Goal: Transaction & Acquisition: Purchase product/service

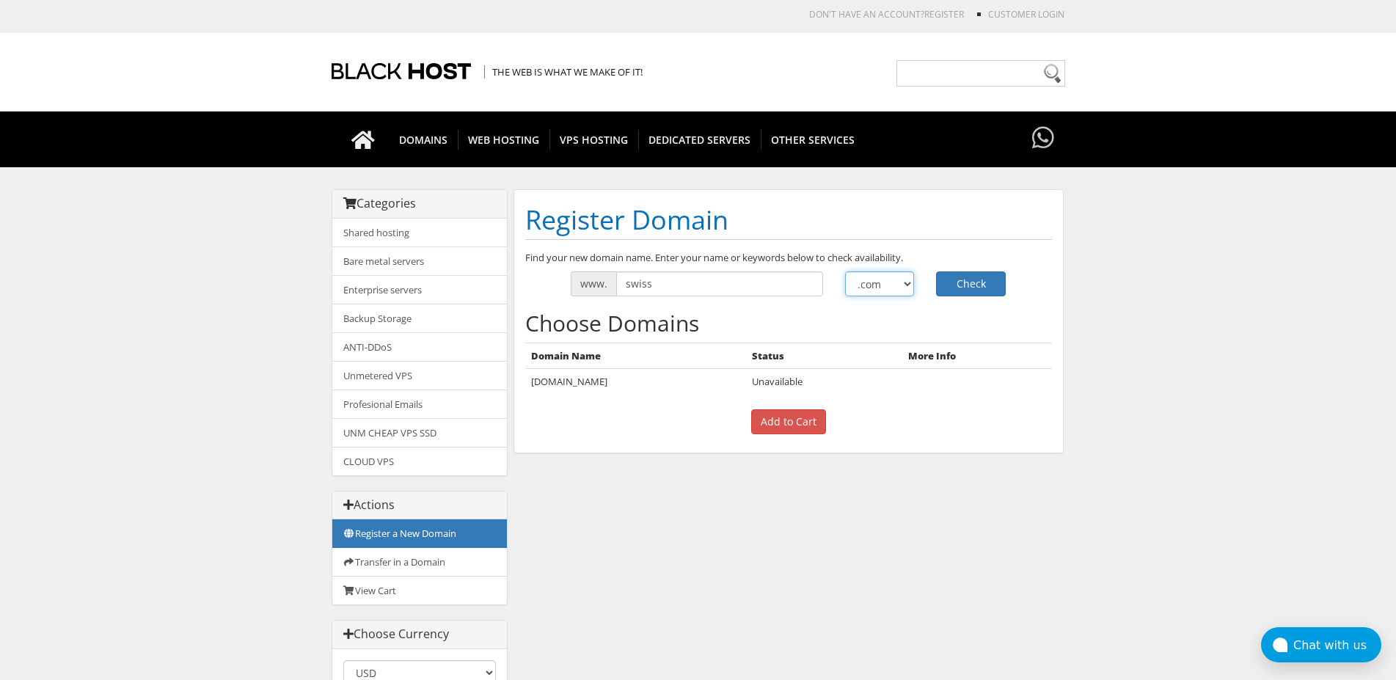
click at [845, 271] on select ".com .net .org .us .info .biz" at bounding box center [880, 283] width 70 height 25
select select ".cc"
drag, startPoint x: 969, startPoint y: 291, endPoint x: 986, endPoint y: 293, distance: 16.9
click at [969, 291] on button "Check" at bounding box center [971, 283] width 70 height 25
select select ".to"
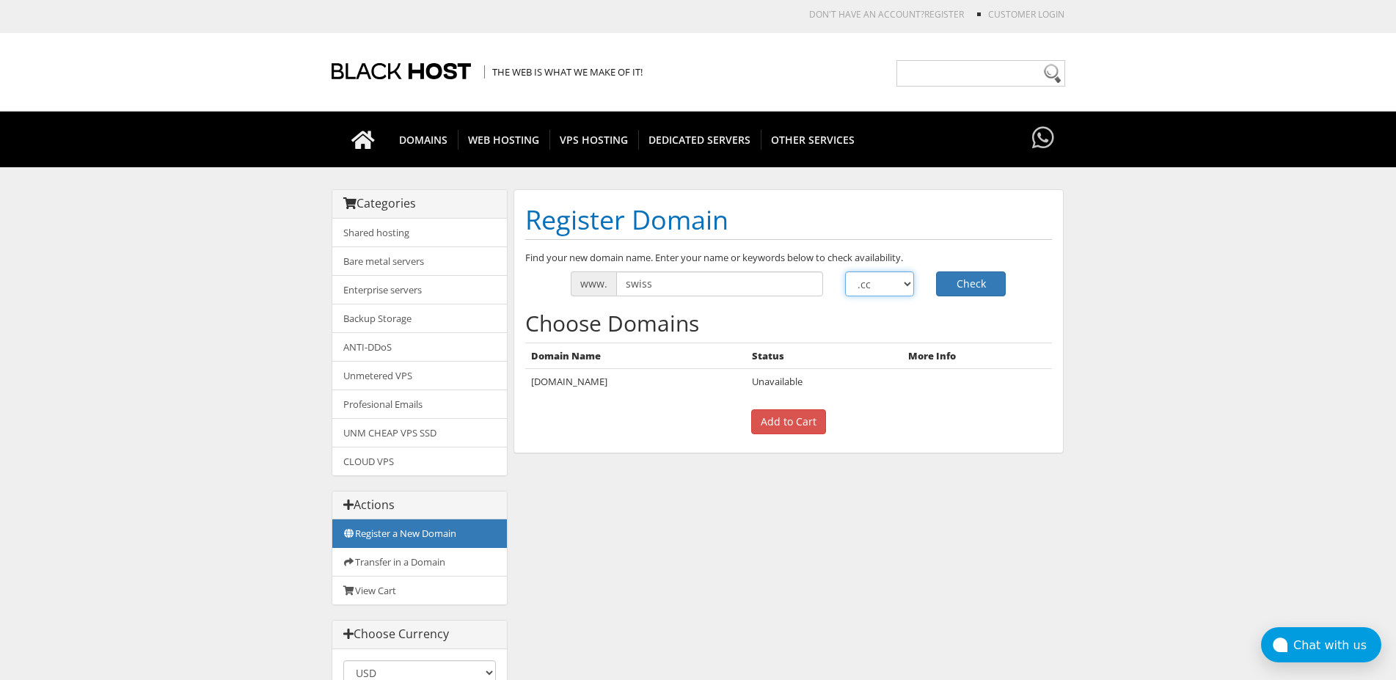
click option ".to" at bounding box center [0, 0] width 0 height 0
click at [963, 293] on button "Check" at bounding box center [971, 283] width 70 height 25
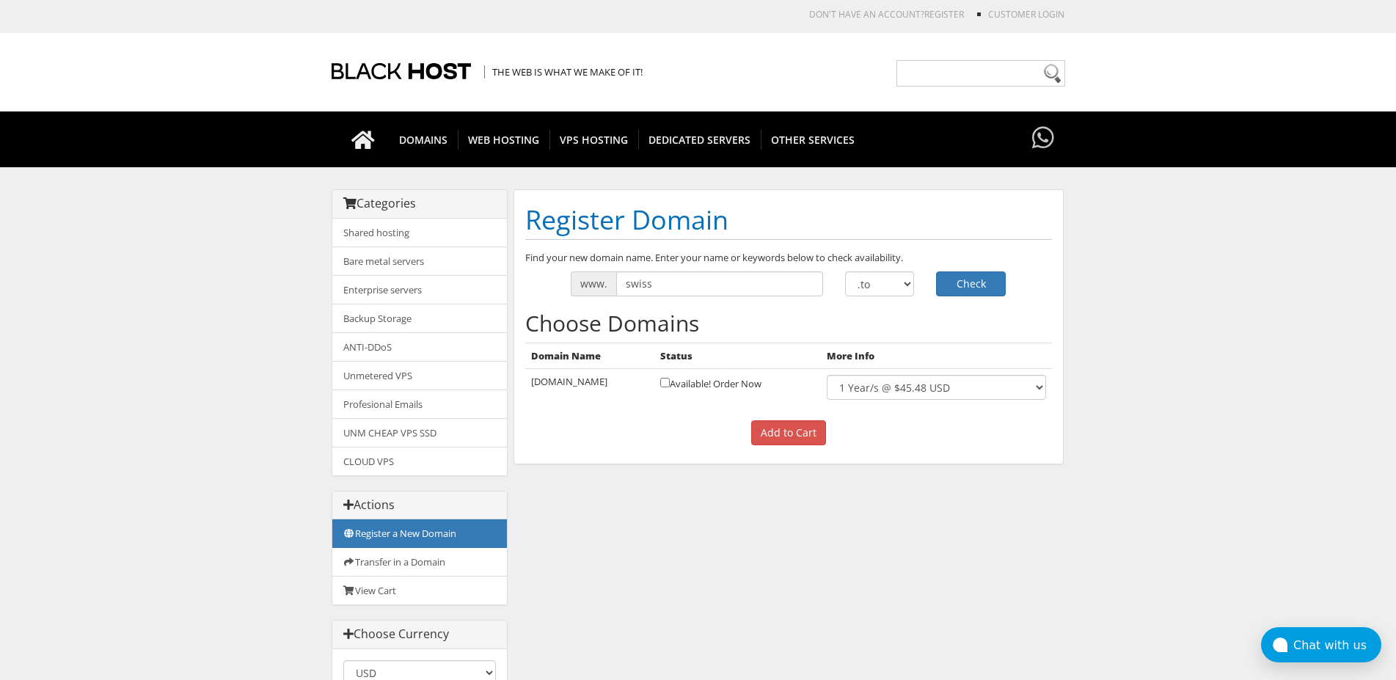
click at [539, 383] on td "swiss.to" at bounding box center [590, 387] width 130 height 37
click at [567, 431] on p "Add to Cart" at bounding box center [788, 432] width 527 height 25
click at [845, 271] on select ".com .net .org .us .info .biz" at bounding box center [880, 283] width 70 height 25
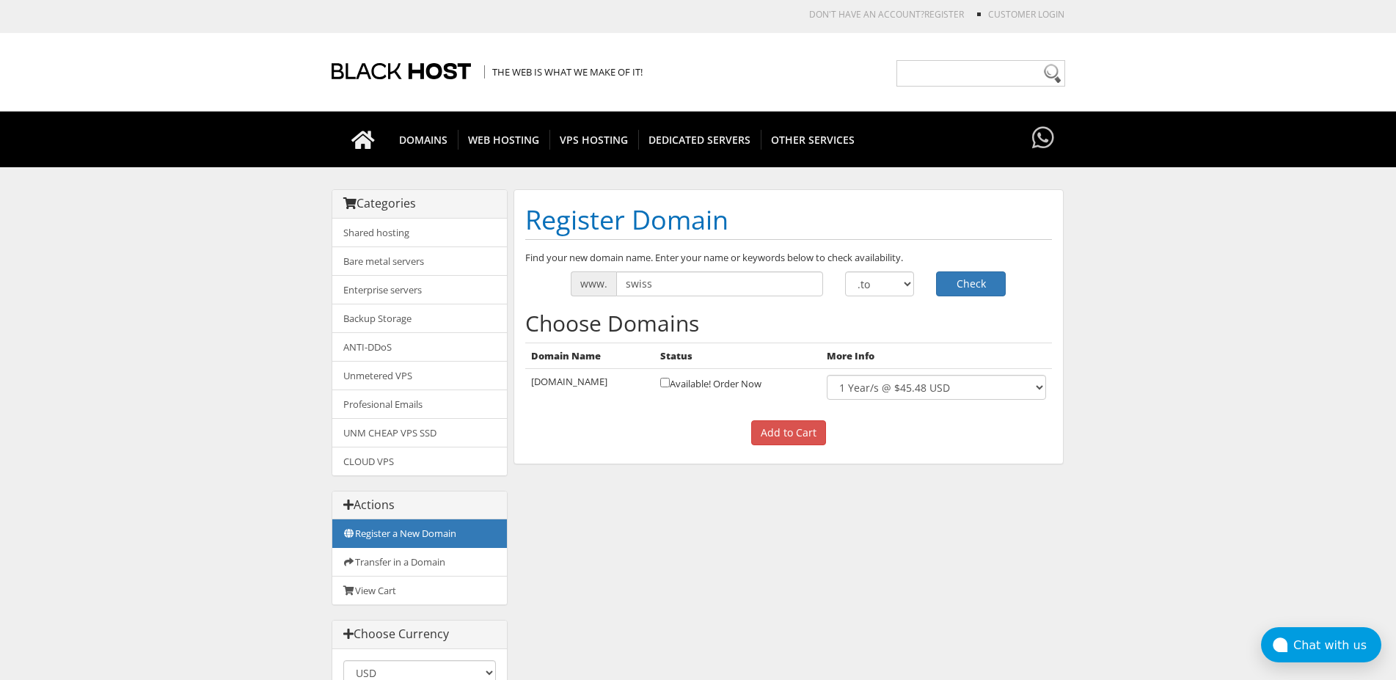
click at [716, 453] on div "Find your new domain name. Enter your name or keywords below to check availabil…" at bounding box center [788, 352] width 549 height 203
select select ".cc"
click option ".cc" at bounding box center [0, 0] width 0 height 0
click at [961, 286] on button "Check" at bounding box center [971, 283] width 70 height 25
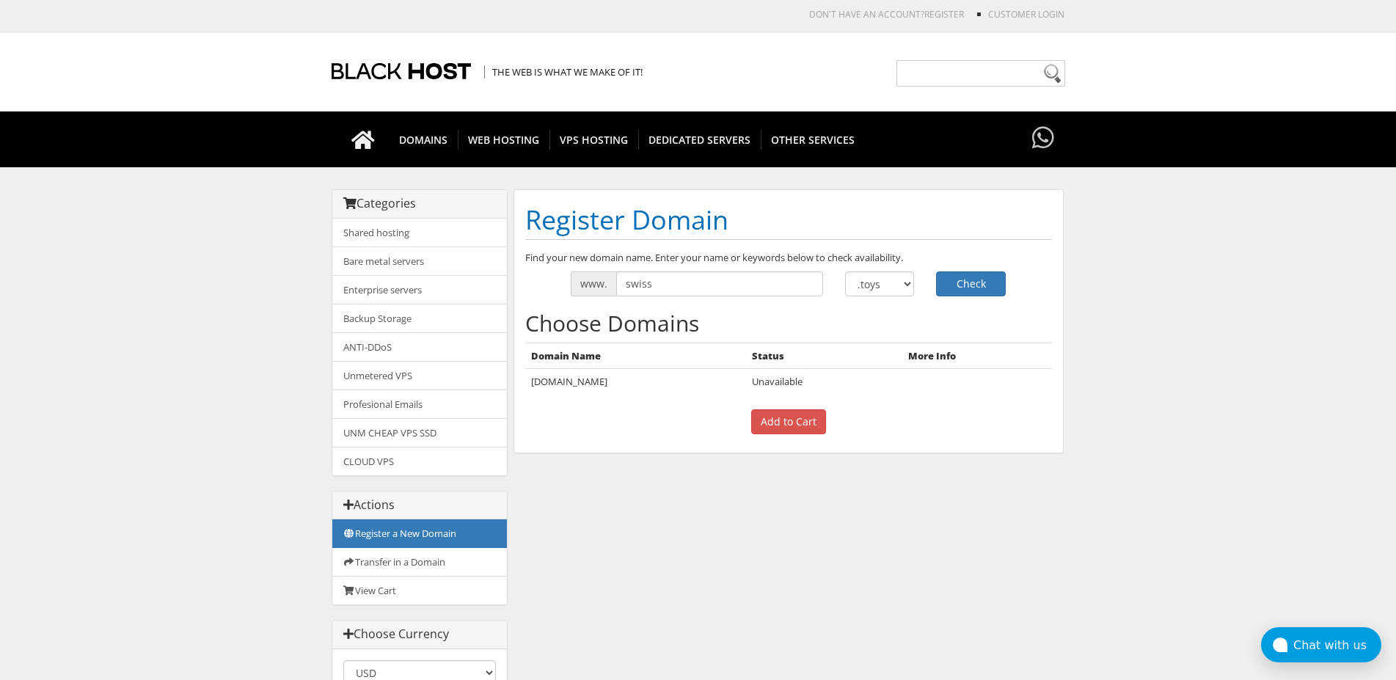
click at [845, 271] on select ".com .net .org .us .info .biz" at bounding box center [880, 283] width 70 height 25
select select ".vodka"
click option ".vodka" at bounding box center [0, 0] width 0 height 0
click at [721, 589] on div "Categories Shared hosting Bare metal servers Enterprise servers Backup Storage" at bounding box center [699, 450] width 734 height 522
click at [722, 285] on input "swiss" at bounding box center [719, 283] width 207 height 25
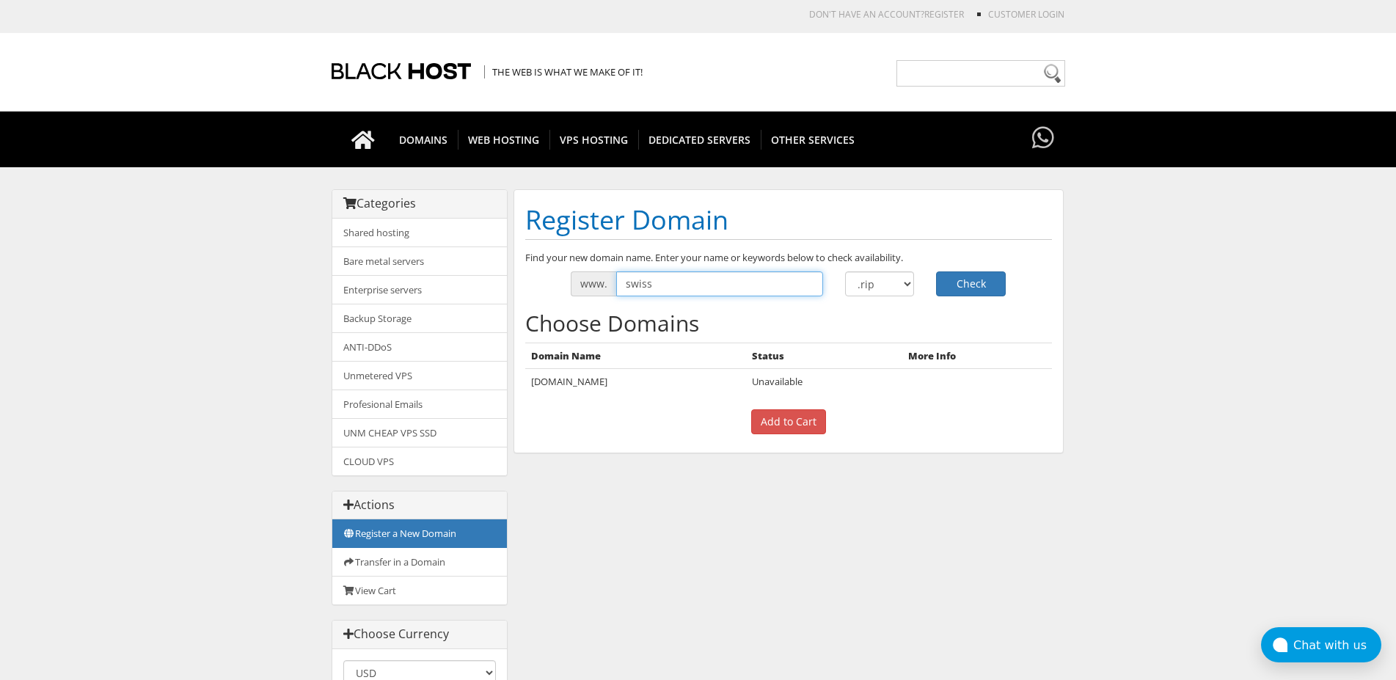
click at [722, 285] on input "swiss" at bounding box center [719, 283] width 207 height 25
click at [136, 269] on body "CAD CHF EUR GBP JPY MKD RUB USD Don't have an account? REGISTER Customer Login …" at bounding box center [698, 486] width 1396 height 958
click at [652, 282] on input "swiss" at bounding box center [719, 283] width 207 height 25
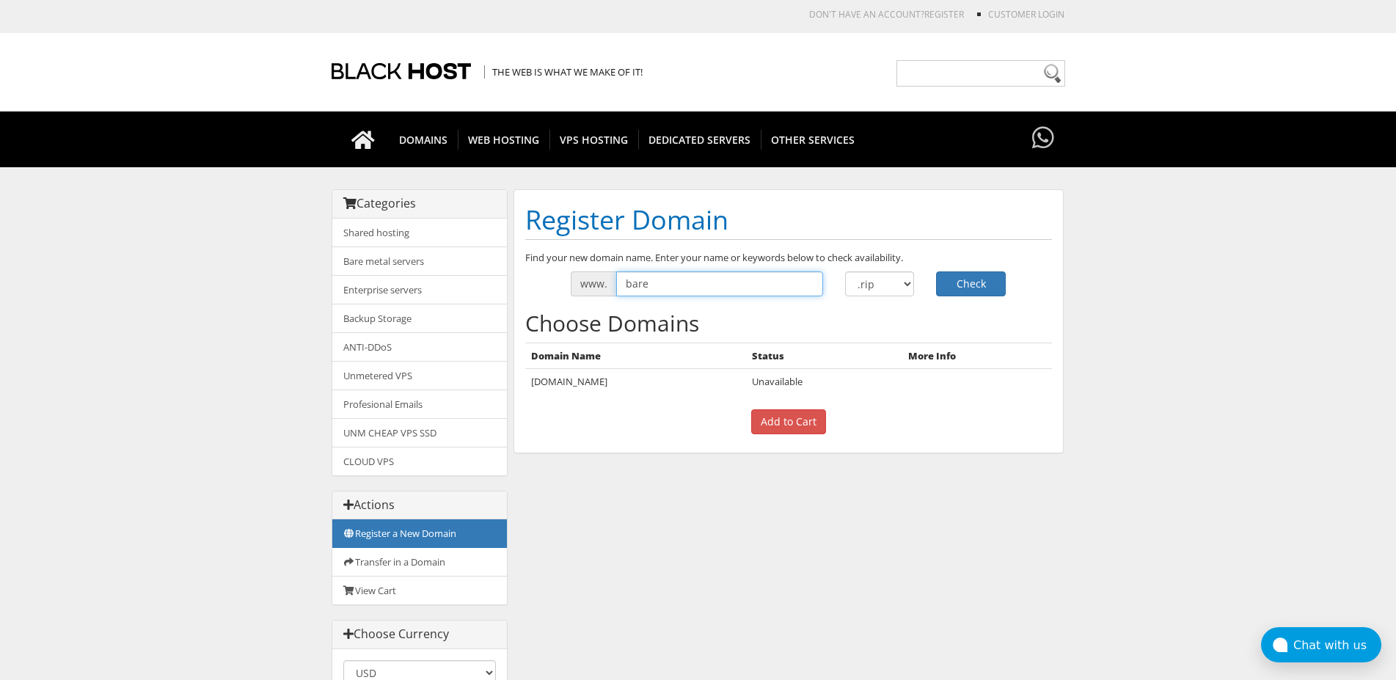
type input "bare"
click at [721, 291] on input "bare" at bounding box center [719, 283] width 207 height 25
click at [996, 282] on button "Check" at bounding box center [971, 283] width 70 height 25
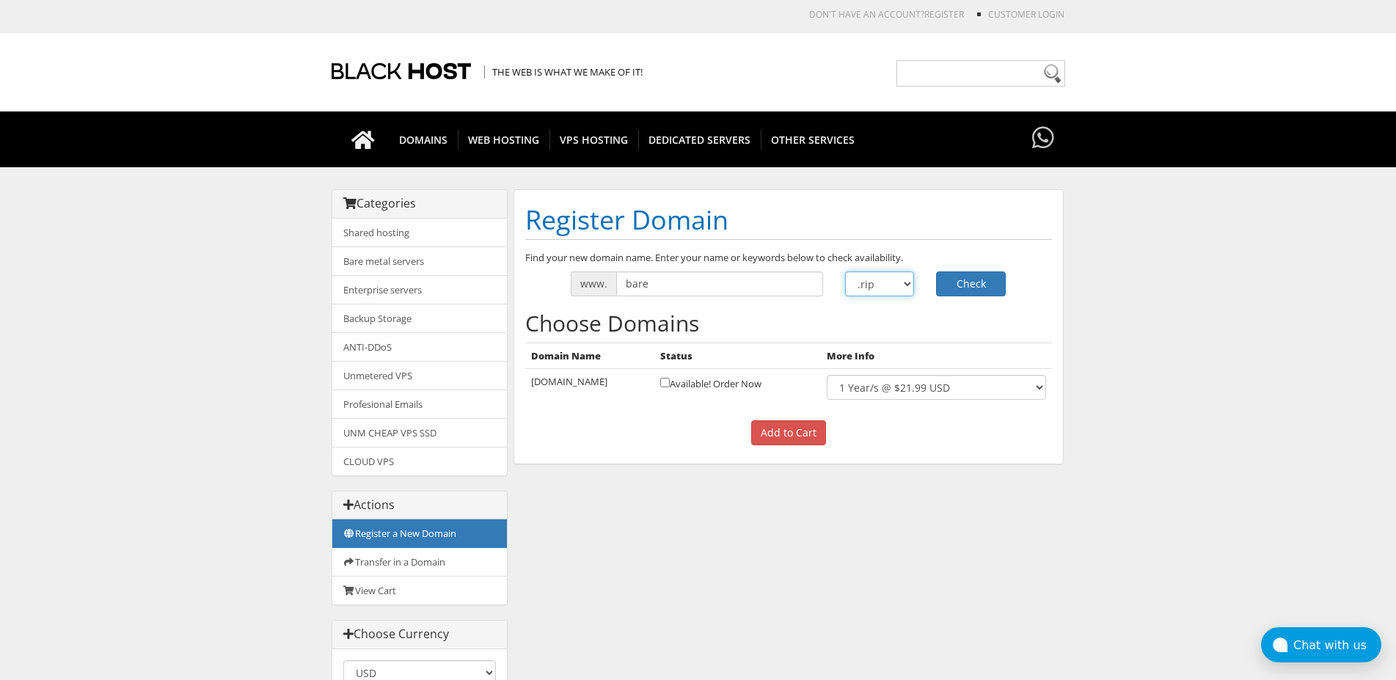
select select ".cc"
click at [952, 284] on button "Check" at bounding box center [971, 283] width 70 height 25
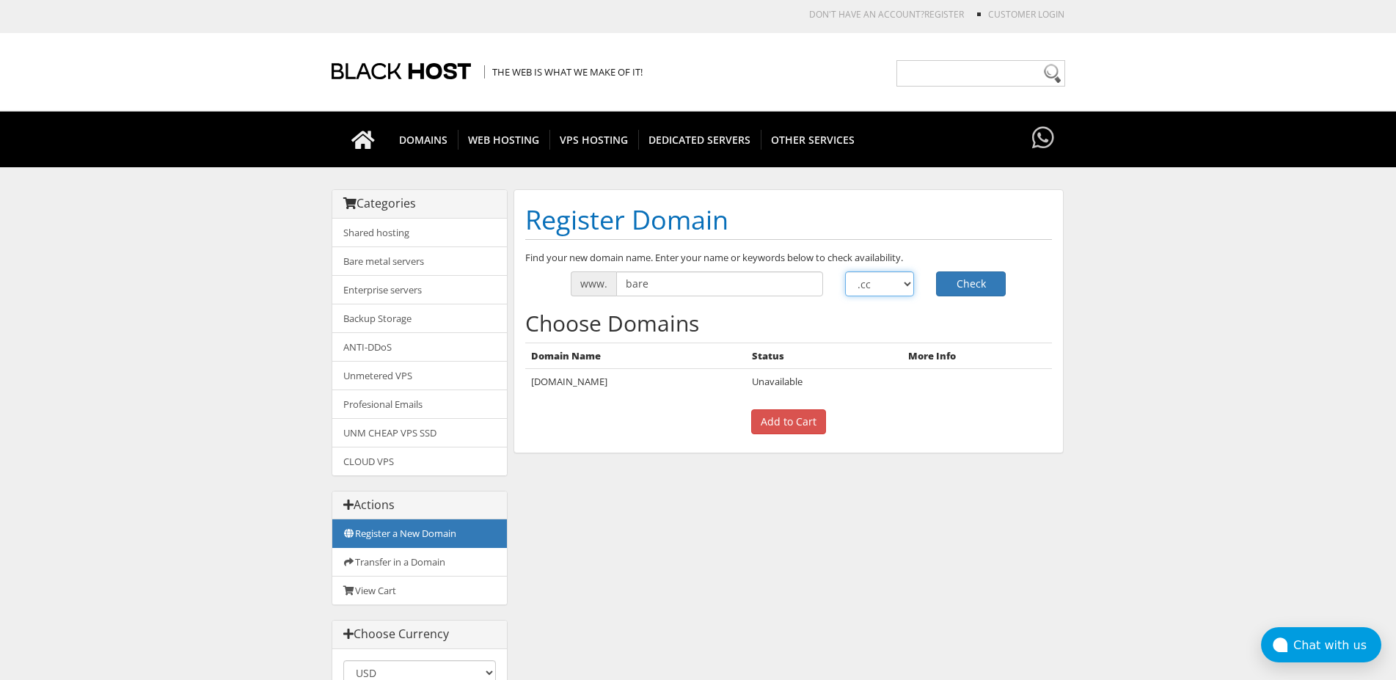
click at [845, 271] on select ".com .net .org .us .info .biz" at bounding box center [880, 283] width 70 height 25
select select ".tattoo"
click option ".tattoo" at bounding box center [0, 0] width 0 height 0
click at [671, 280] on input "bare" at bounding box center [719, 283] width 207 height 25
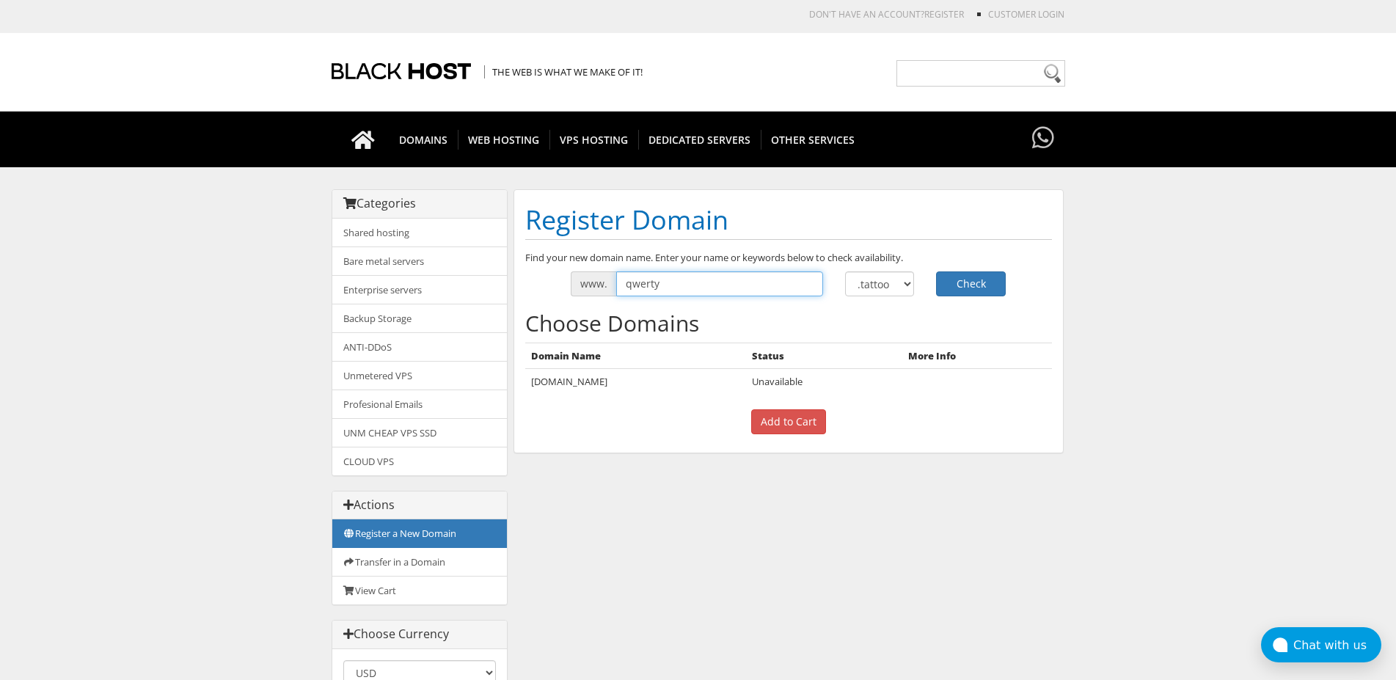
type input "qwerty"
select select ".cc"
click at [969, 293] on button "Check" at bounding box center [971, 283] width 70 height 25
click at [655, 288] on input "qwerty" at bounding box center [719, 283] width 207 height 25
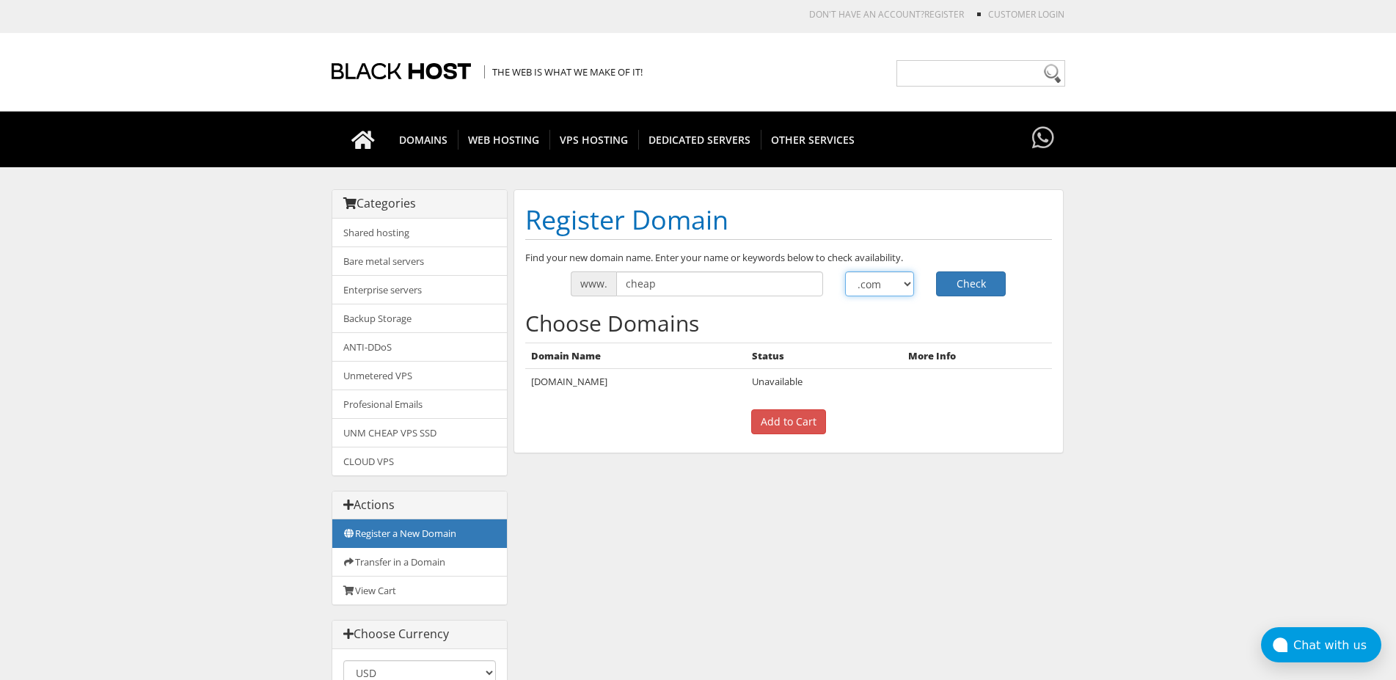
select select ".sh"
click option ".sh" at bounding box center [0, 0] width 0 height 0
click at [974, 284] on button "Check" at bounding box center [971, 283] width 70 height 25
click at [892, 286] on select ".com .net .org .us .info .biz" at bounding box center [880, 283] width 70 height 25
select select ".si"
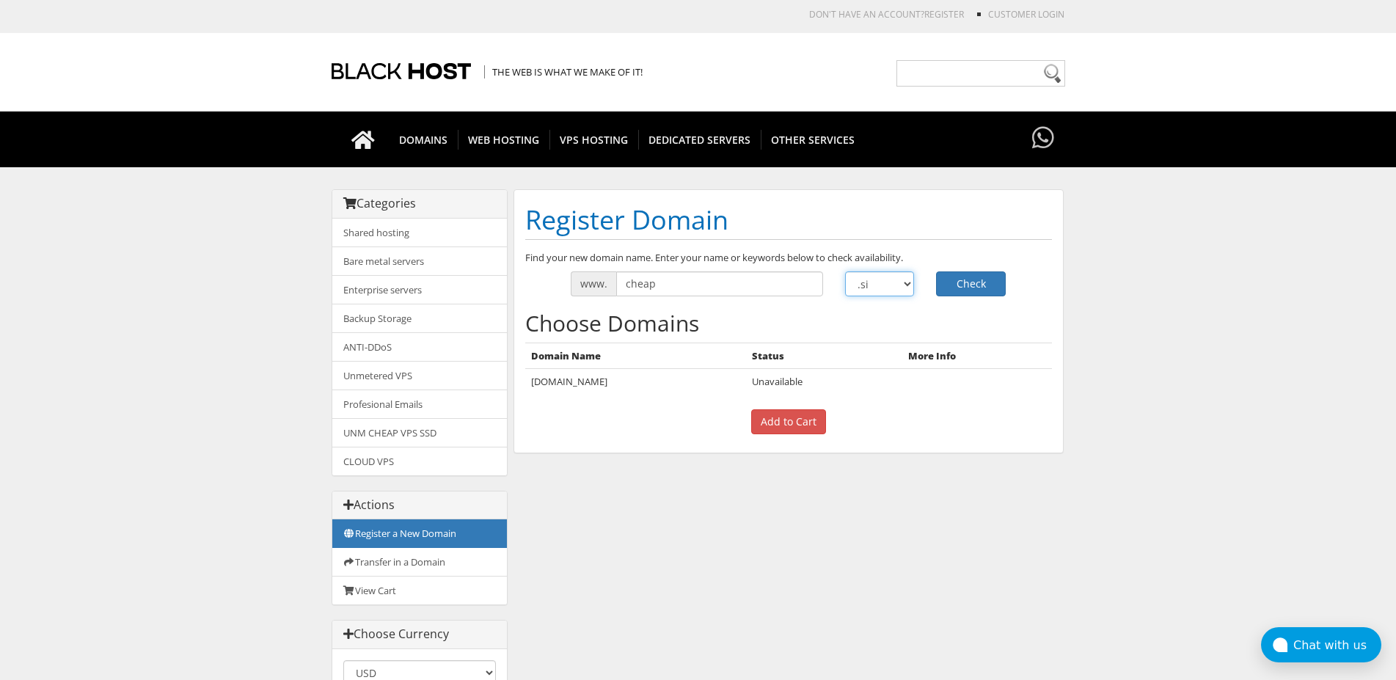
click option ".si" at bounding box center [0, 0] width 0 height 0
click at [977, 282] on button "Check" at bounding box center [971, 283] width 70 height 25
select select ".cc"
click at [969, 288] on button "Check" at bounding box center [971, 283] width 70 height 25
